Goal: Task Accomplishment & Management: Complete application form

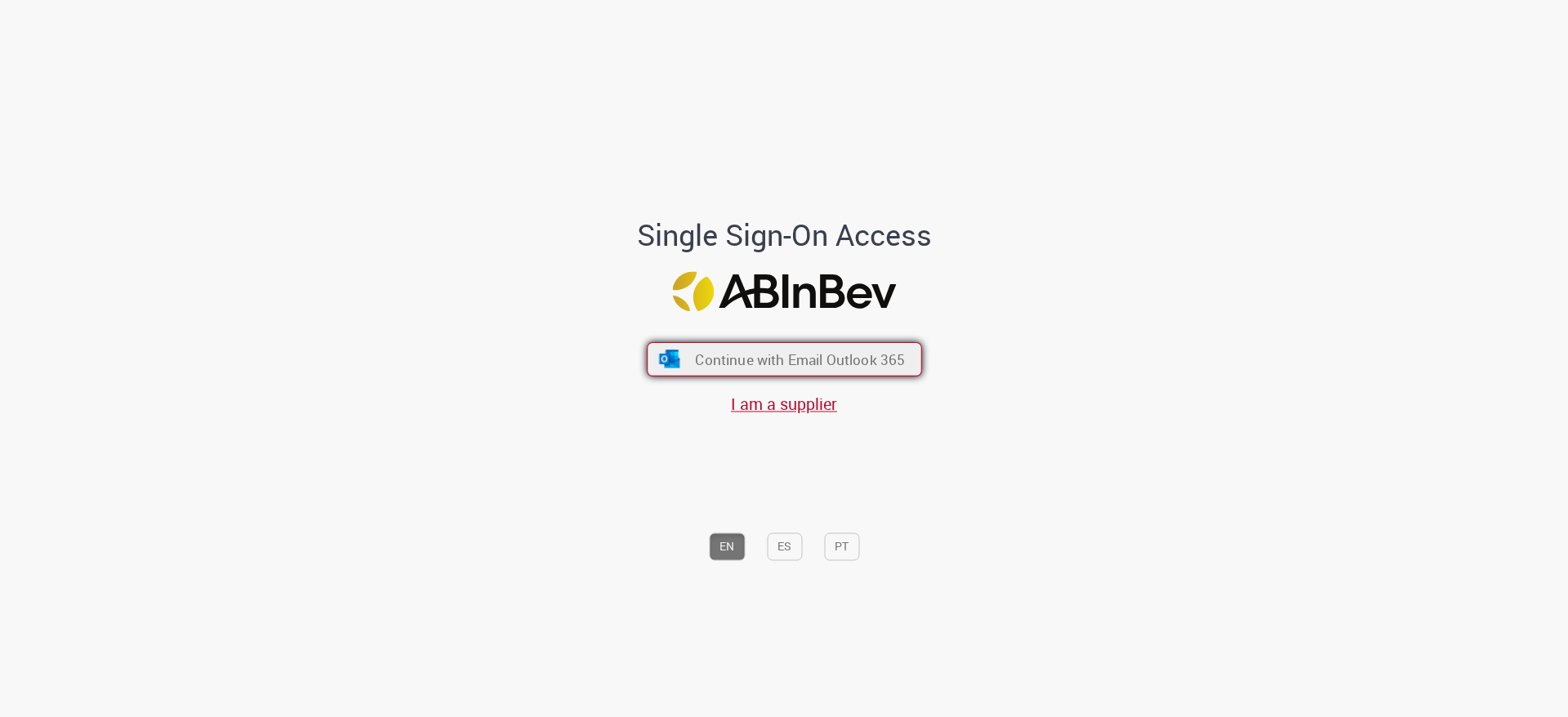
click at [782, 356] on span "Continue with Email Outlook 365" at bounding box center [800, 360] width 210 height 19
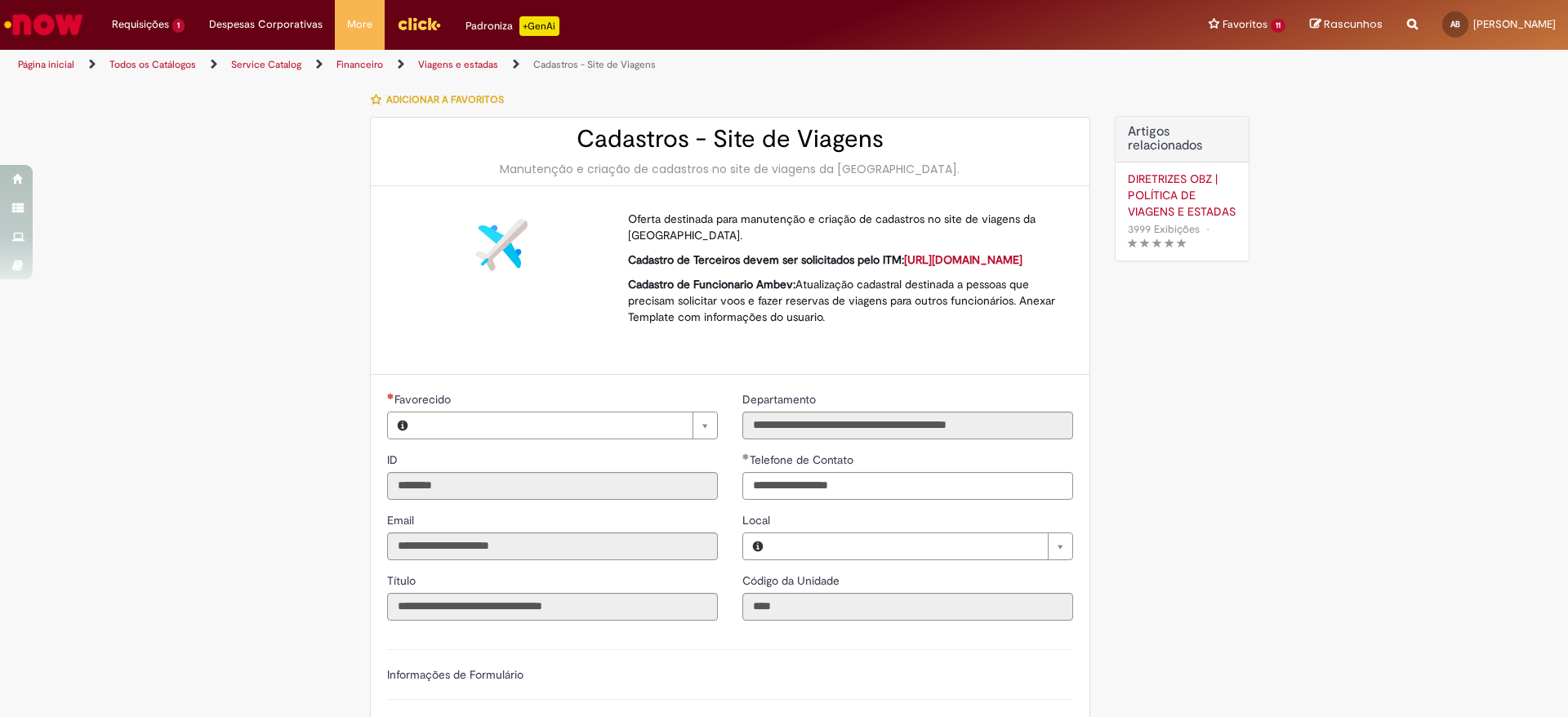
type input "**********"
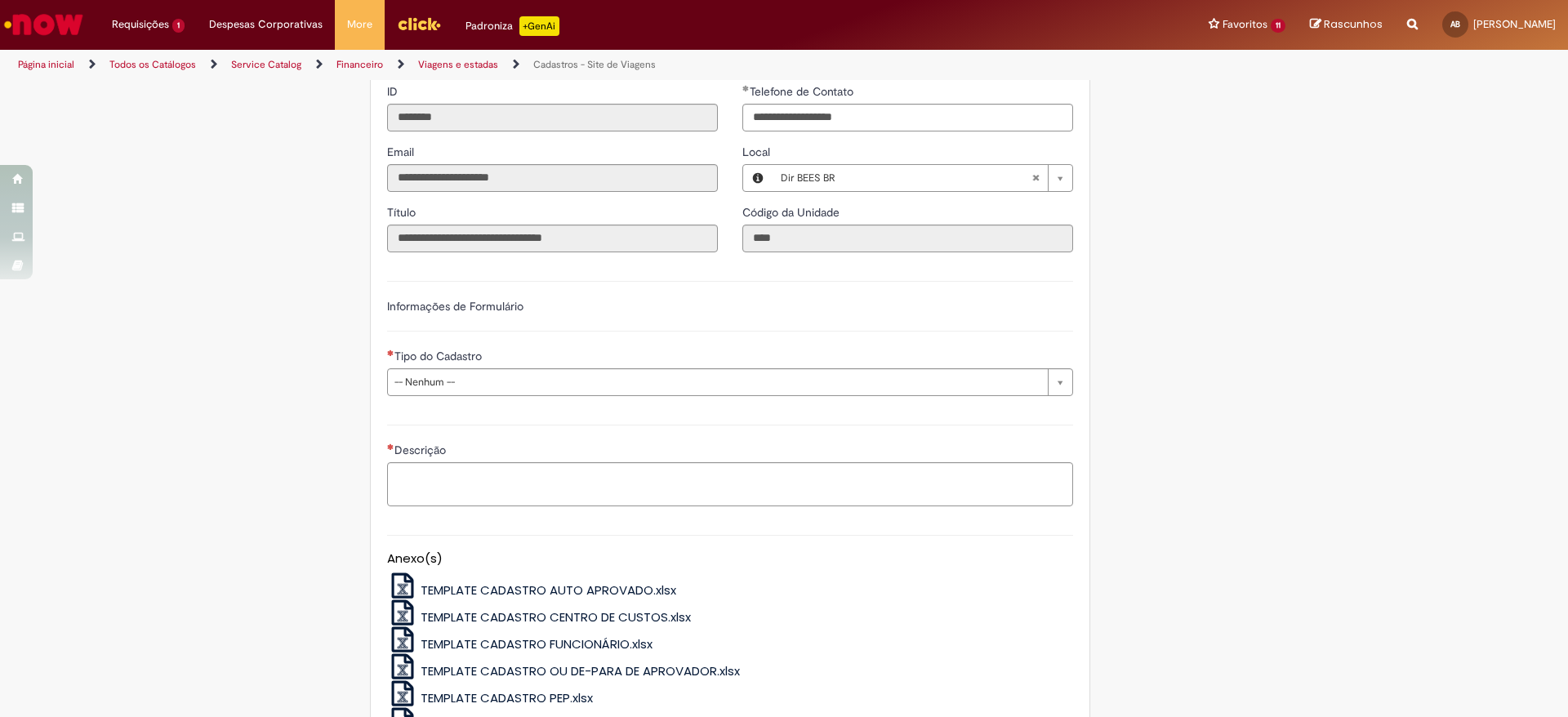
scroll to position [370, 0]
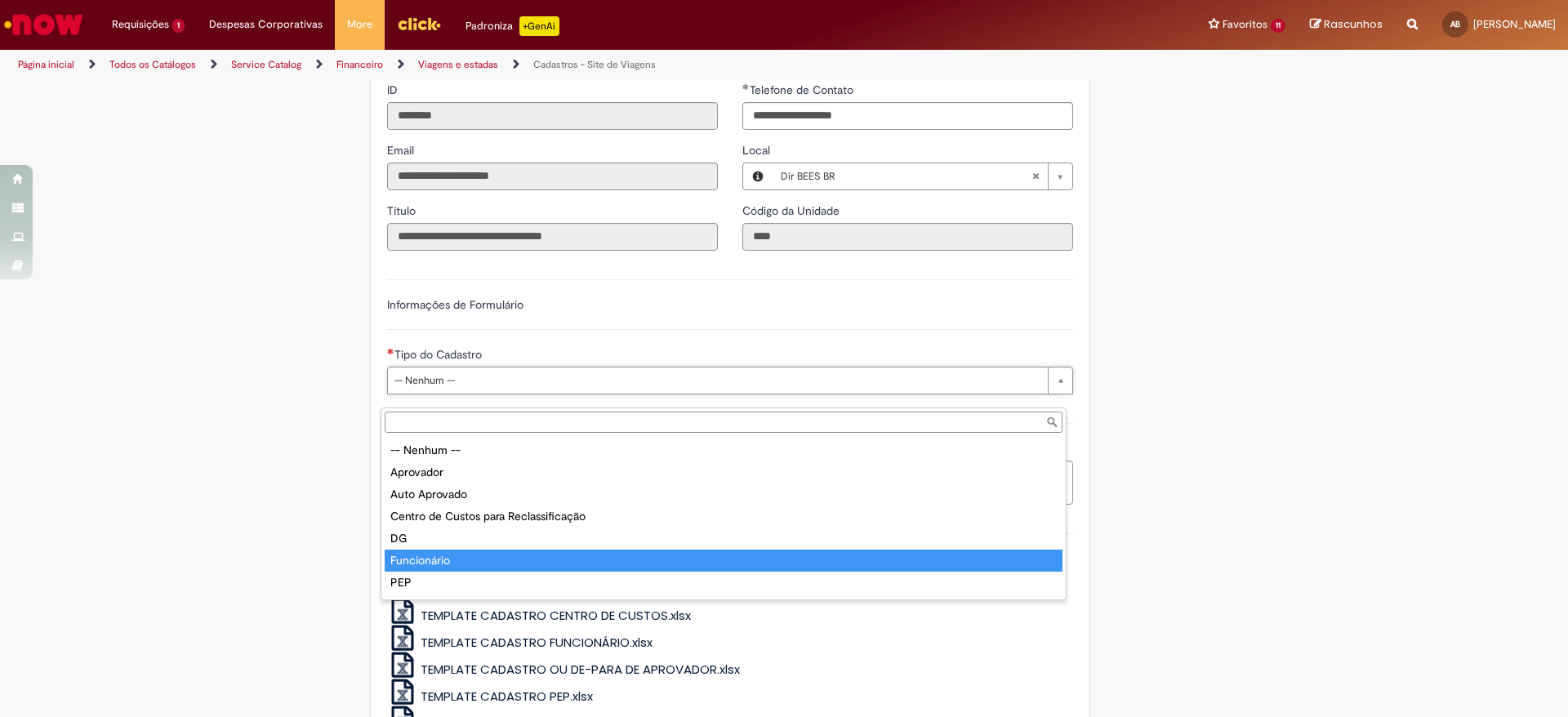
type input "**********"
select select "**********"
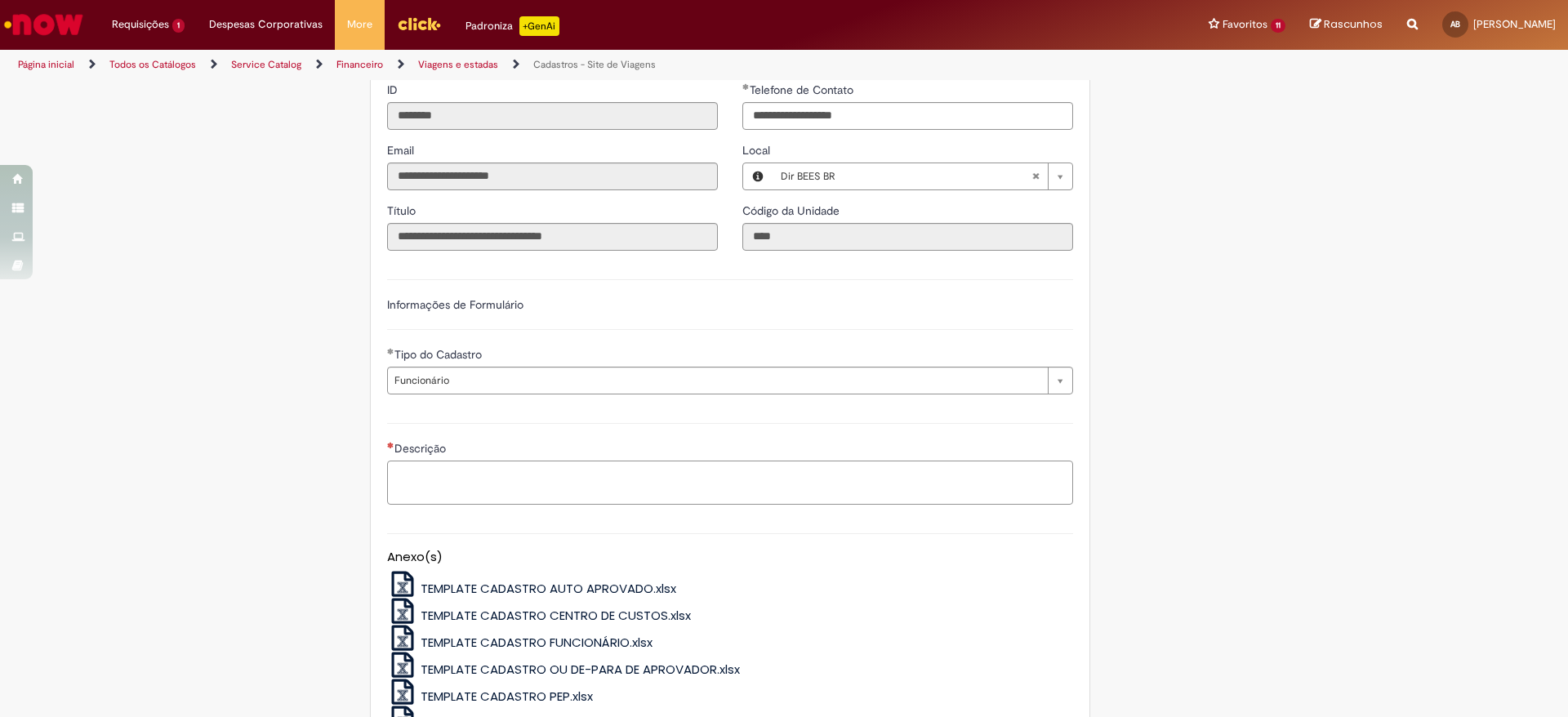
click at [438, 485] on textarea "Descrição" at bounding box center [730, 482] width 686 height 44
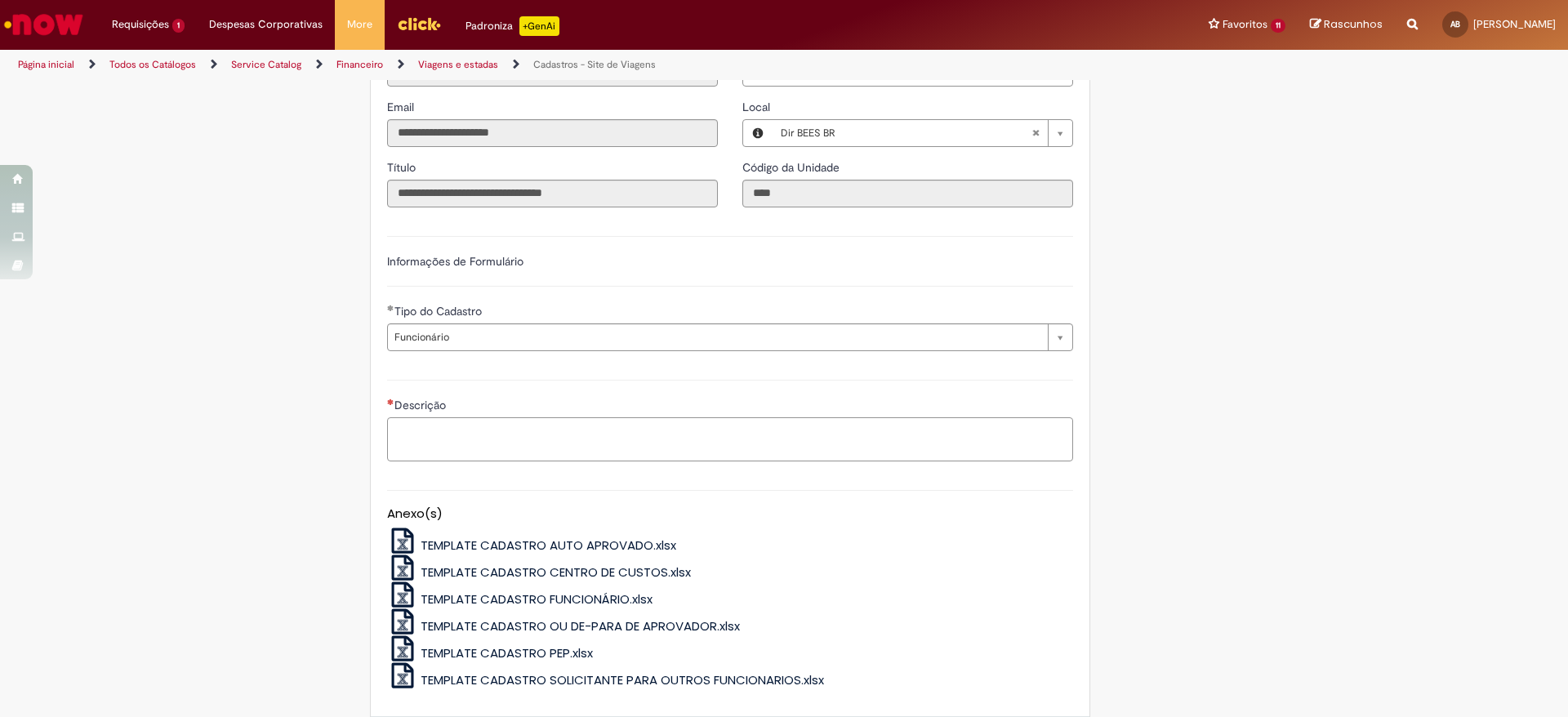
scroll to position [487, 0]
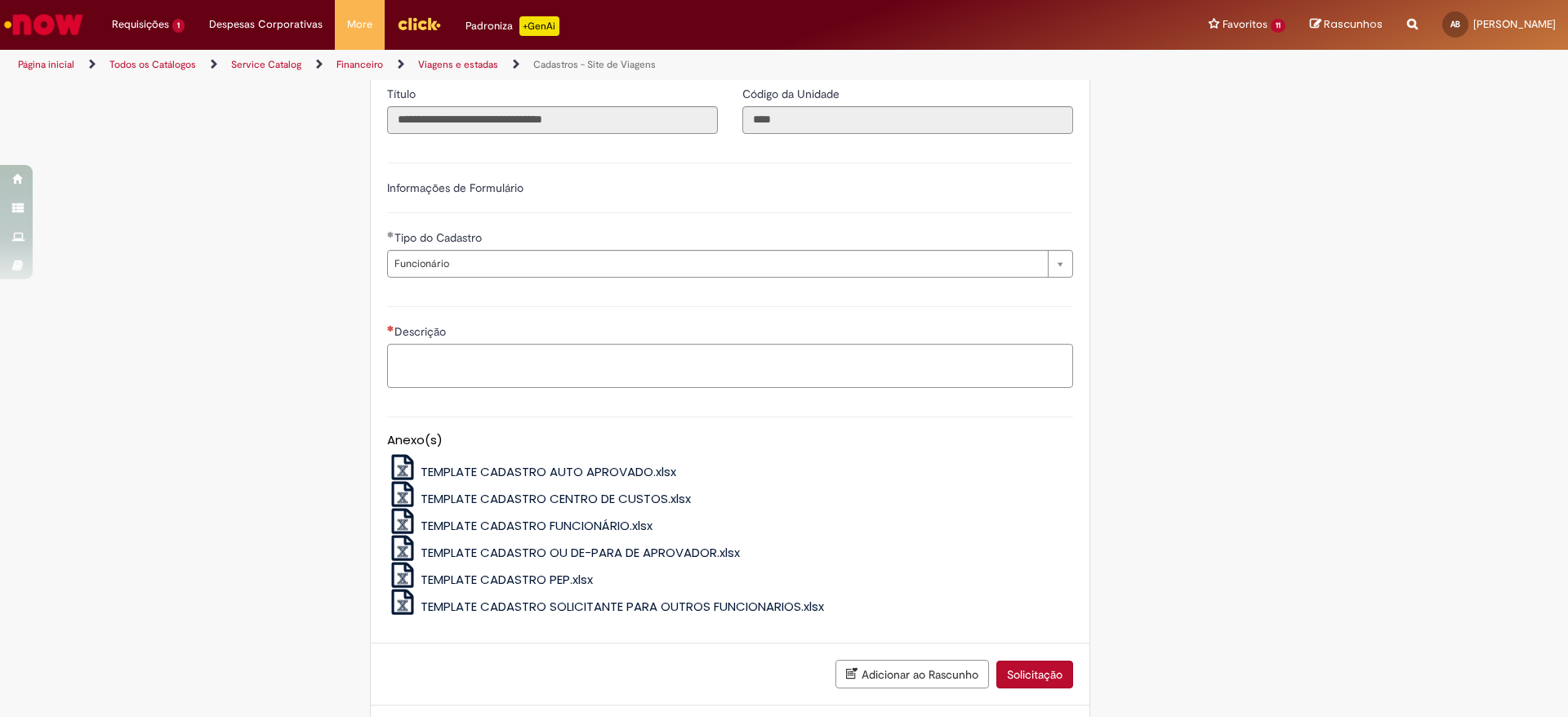
click at [442, 384] on textarea "Descrição" at bounding box center [730, 366] width 686 height 44
click at [546, 379] on textarea "Descrição" at bounding box center [730, 366] width 686 height 44
click at [541, 377] on textarea "Descrição" at bounding box center [730, 366] width 686 height 44
type textarea "*"
type textarea "**********"
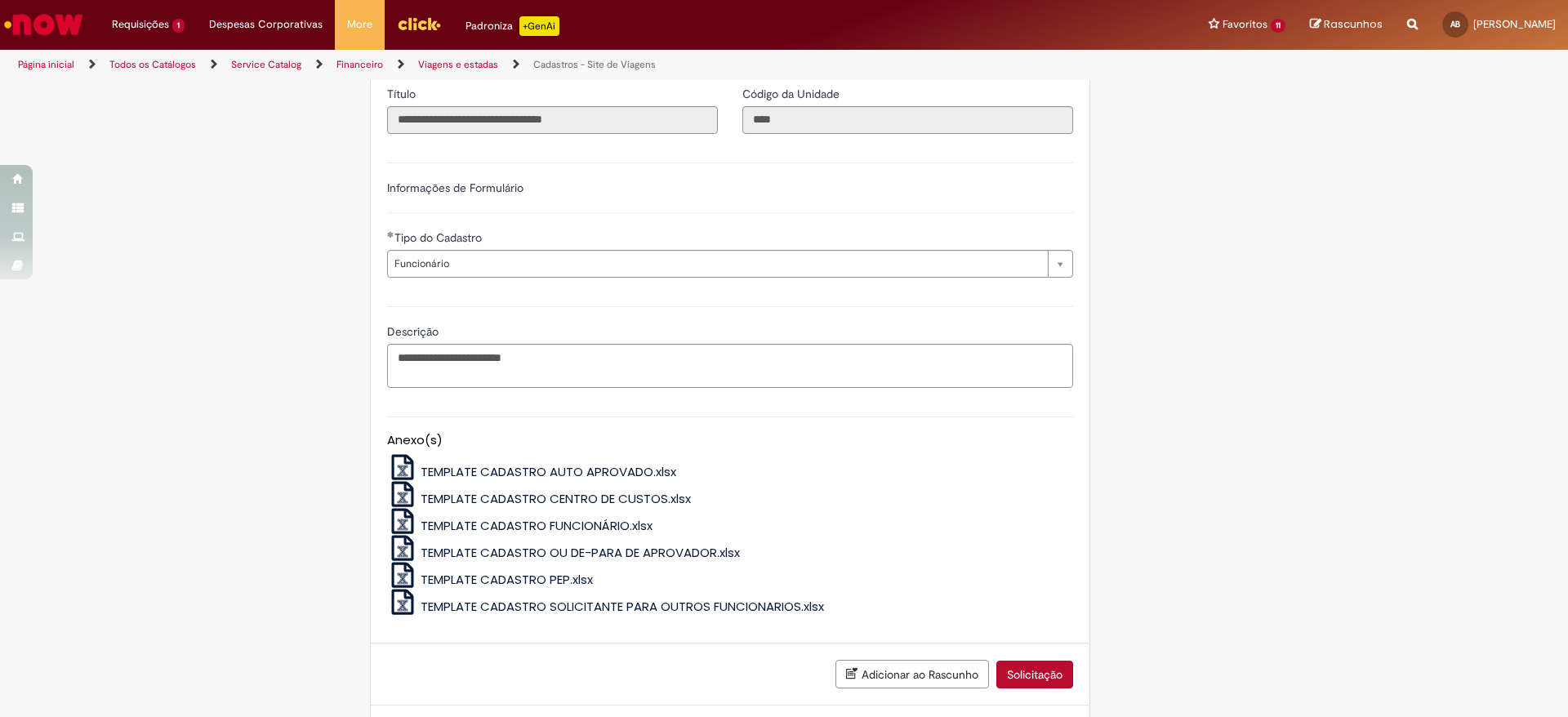
click at [1038, 685] on button "Solicitação" at bounding box center [1035, 674] width 77 height 28
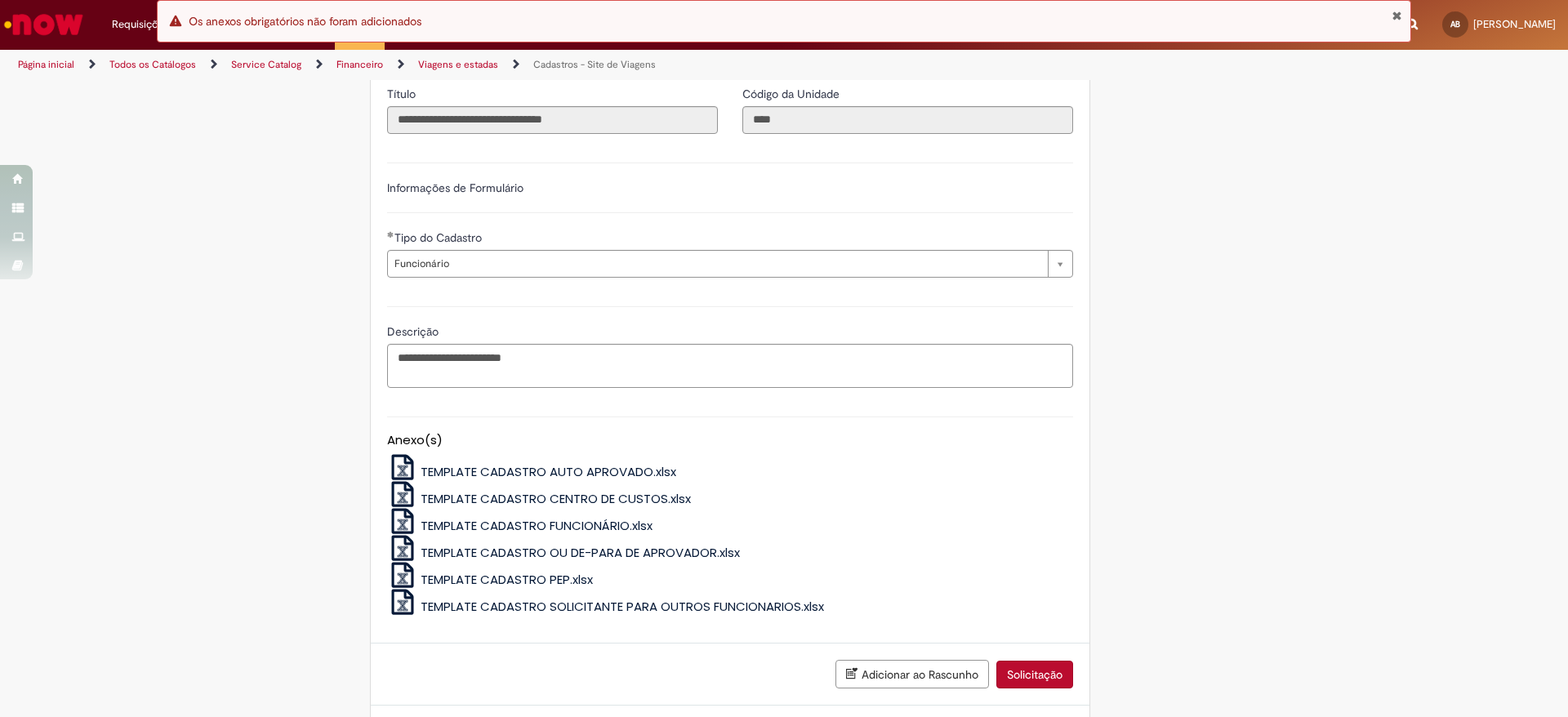
click at [1009, 688] on button "Solicitação" at bounding box center [1035, 674] width 77 height 28
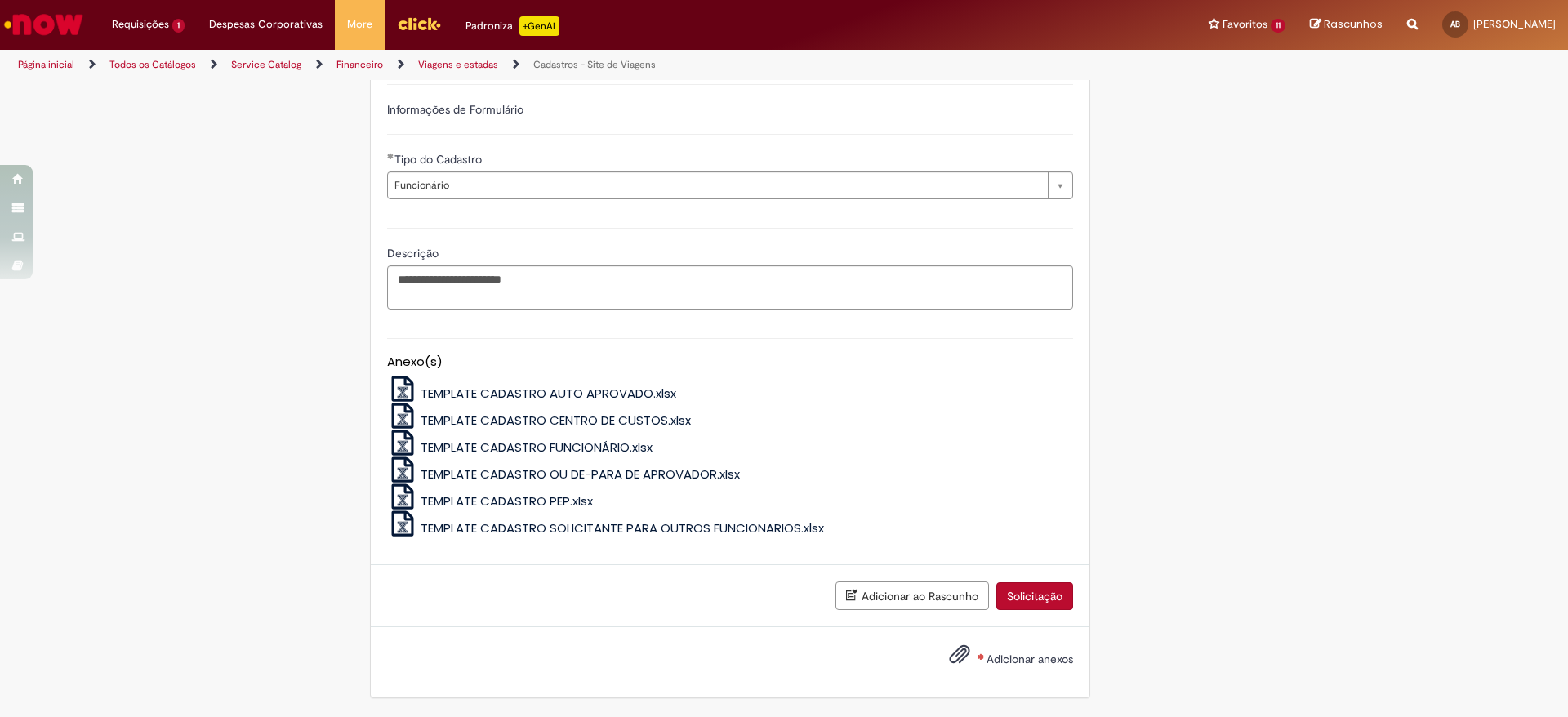
scroll to position [578, 0]
click at [1056, 603] on button "Solicitação" at bounding box center [1035, 595] width 77 height 28
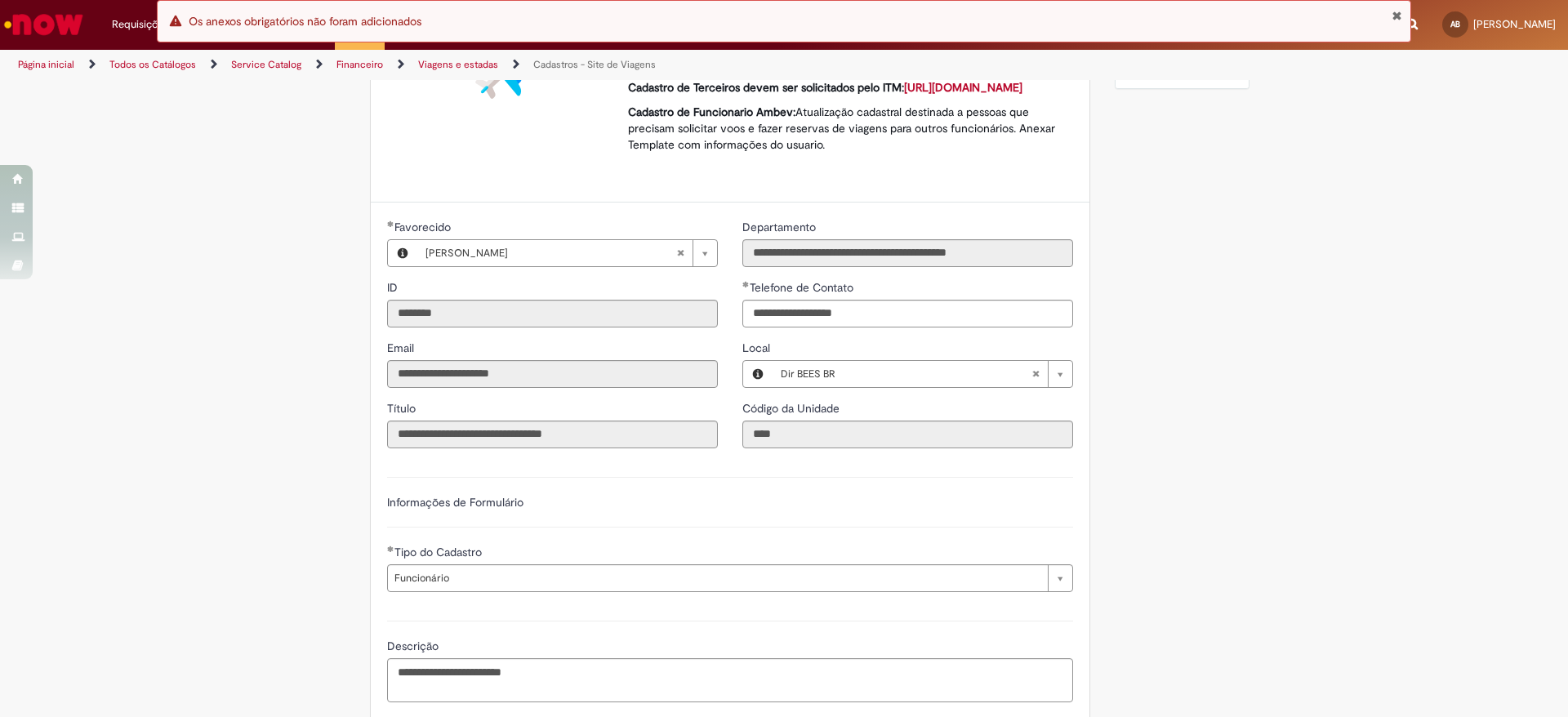
scroll to position [0, 0]
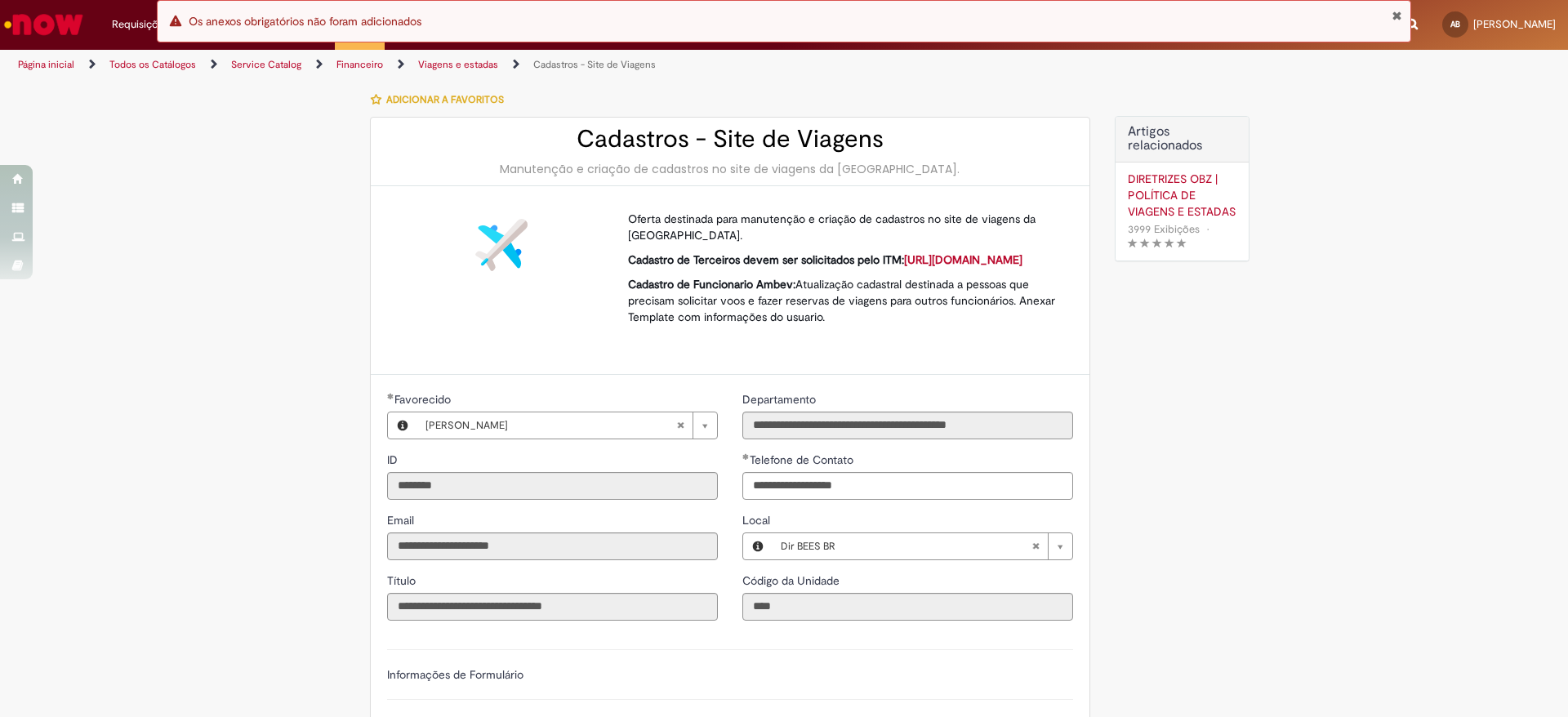
drag, startPoint x: 705, startPoint y: 253, endPoint x: 1034, endPoint y: 341, distance: 340.6
click at [1045, 335] on div "Oferta destinada para manutenção e criação de cadastros no site de viagens da […" at bounding box center [844, 280] width 433 height 139
click at [1027, 344] on div "Oferta destinada para manutenção e criação de cadastros no site de viagens da […" at bounding box center [844, 280] width 433 height 139
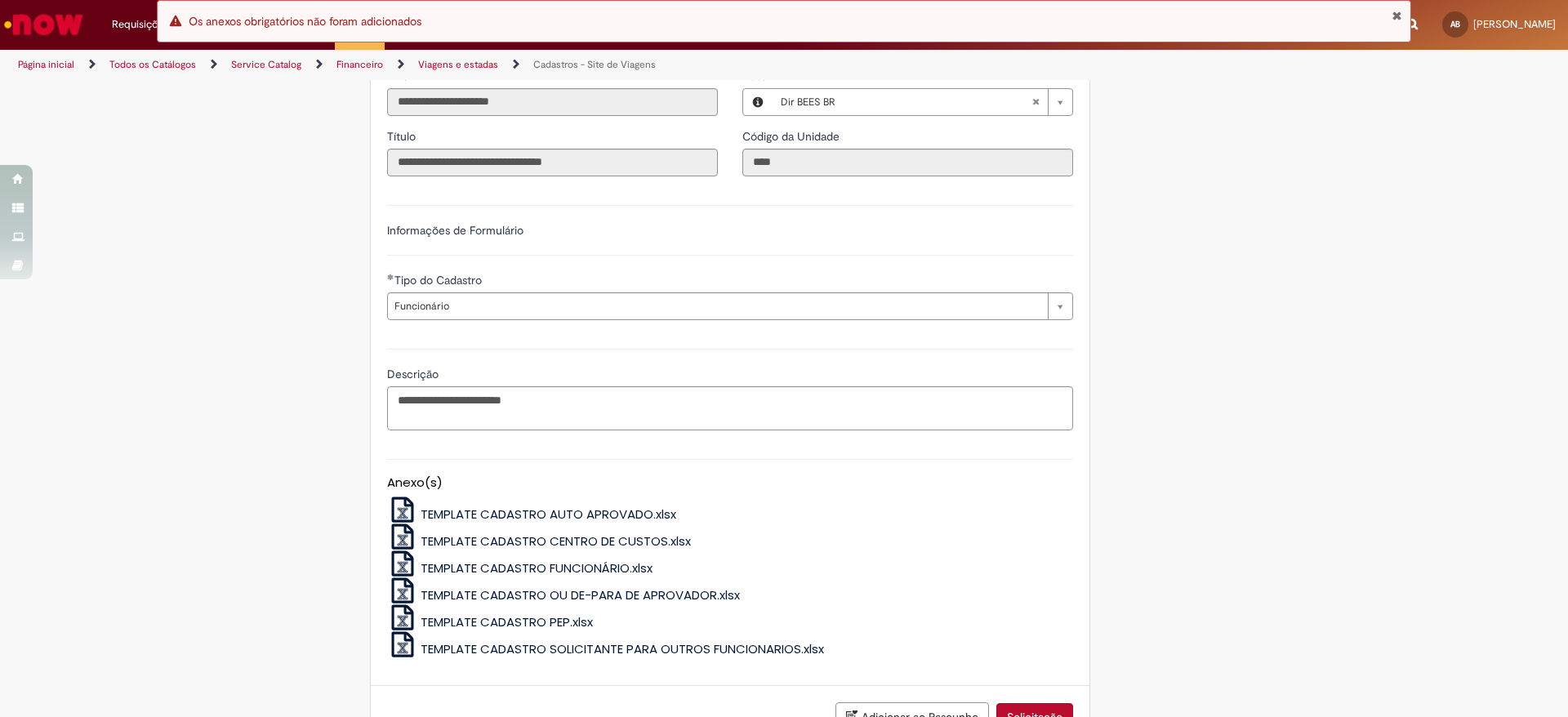
scroll to position [580, 0]
